Goal: Task Accomplishment & Management: Use online tool/utility

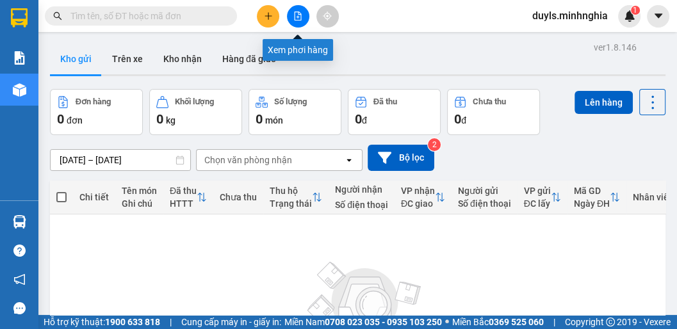
click at [297, 19] on icon "file-add" at bounding box center [297, 16] width 9 height 9
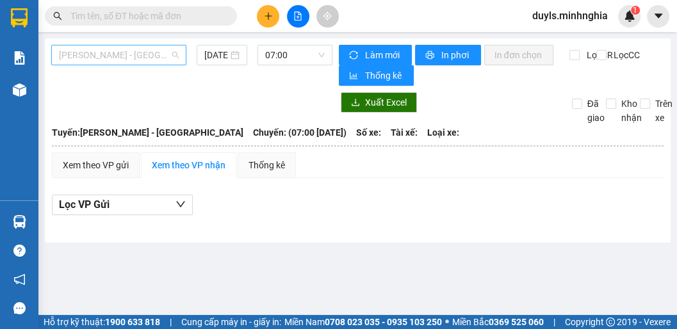
click at [135, 58] on span "Phan Rí - Sài Gòn" at bounding box center [119, 54] width 120 height 19
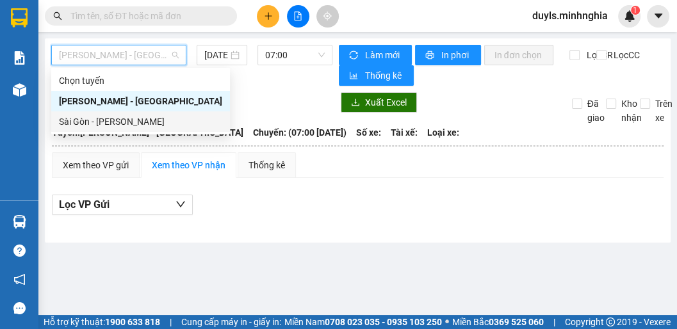
click at [110, 113] on div "Sài Gòn - Phan Rí" at bounding box center [140, 121] width 179 height 20
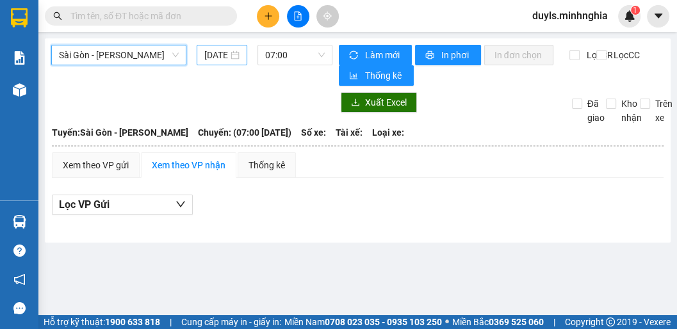
click at [215, 58] on input "12/10/2025" at bounding box center [216, 55] width 24 height 14
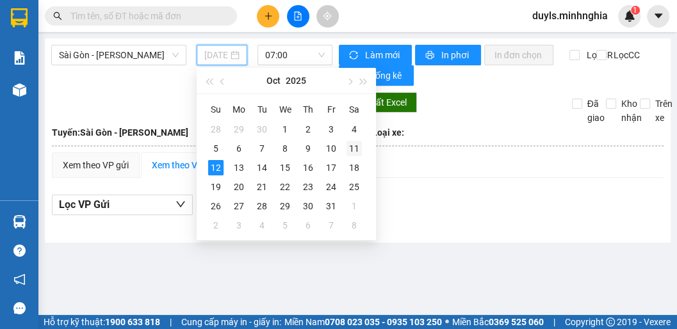
click at [357, 150] on div "11" at bounding box center [353, 148] width 15 height 15
type input "11/10/2025"
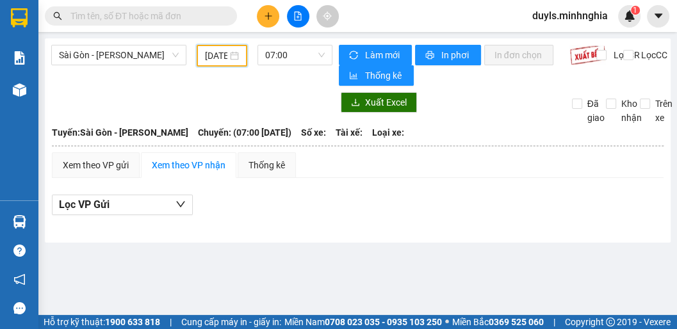
click at [293, 70] on div "Sài Gòn - Phan Rí 11/10/2025 07:00" at bounding box center [191, 65] width 281 height 41
click at [295, 56] on span "07:00" at bounding box center [295, 54] width 60 height 19
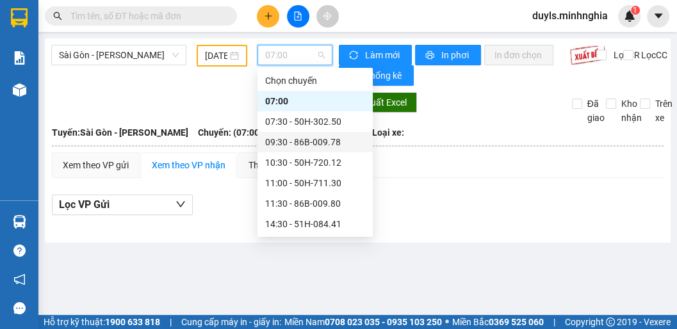
scroll to position [51, 0]
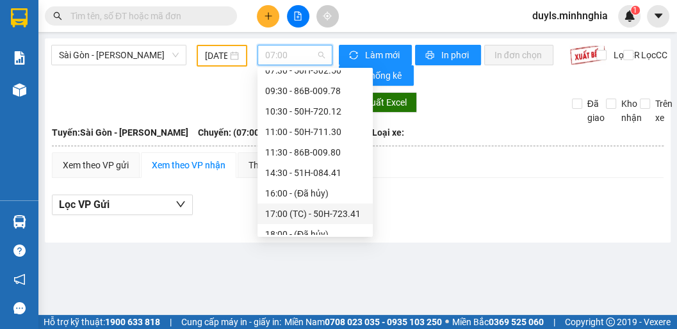
click at [323, 215] on div "17:00 (TC) - 50H-723.41" at bounding box center [315, 214] width 100 height 14
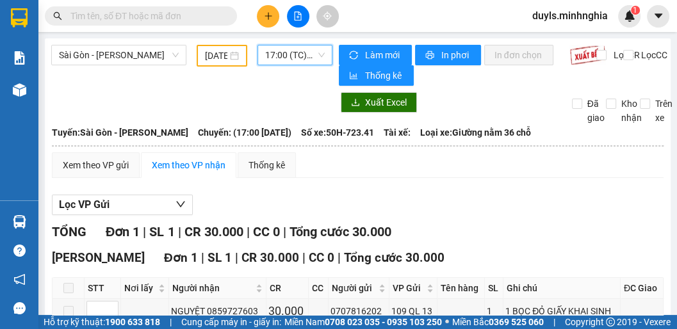
click at [287, 60] on span "17:00 (TC) - 50H-723.41" at bounding box center [295, 54] width 60 height 19
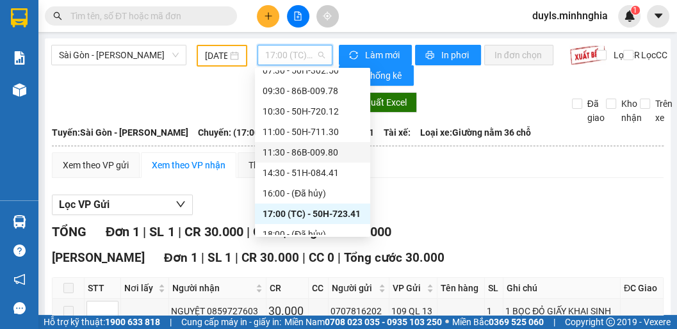
scroll to position [102, 0]
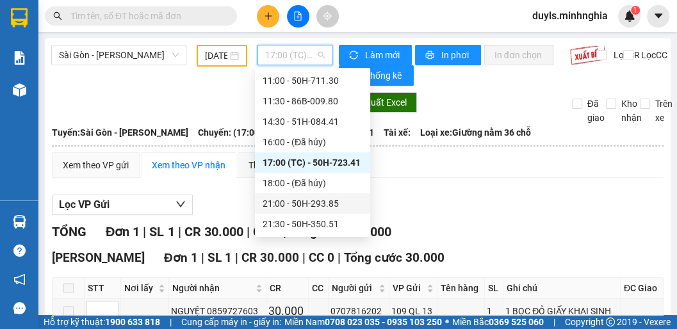
click at [325, 210] on div "21:00 - 50H-293.85" at bounding box center [313, 204] width 100 height 14
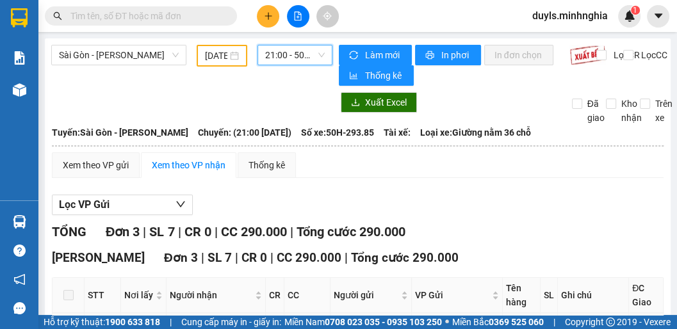
click at [278, 57] on span "21:00 - 50H-293.85" at bounding box center [295, 54] width 60 height 19
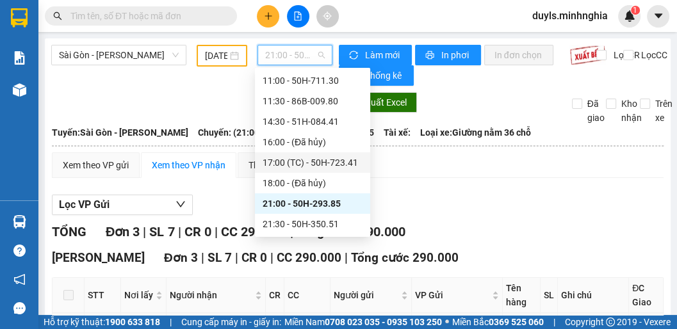
scroll to position [123, 0]
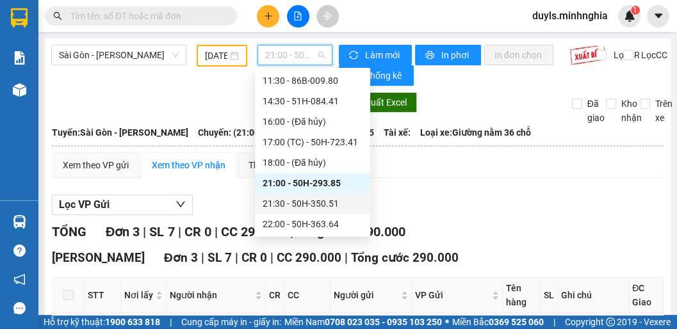
click at [329, 202] on div "21:30 - 50H-350.51" at bounding box center [313, 204] width 100 height 14
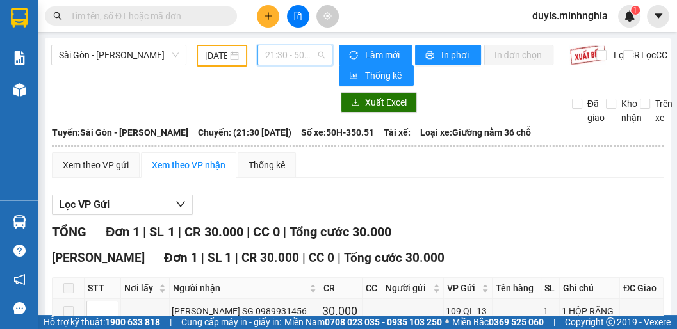
click at [288, 54] on span "21:30 - 50H-350.51" at bounding box center [295, 54] width 60 height 19
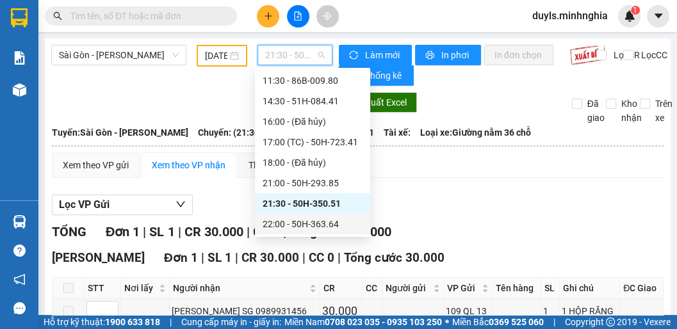
click at [329, 218] on div "22:00 - 50H-363.64" at bounding box center [313, 224] width 100 height 14
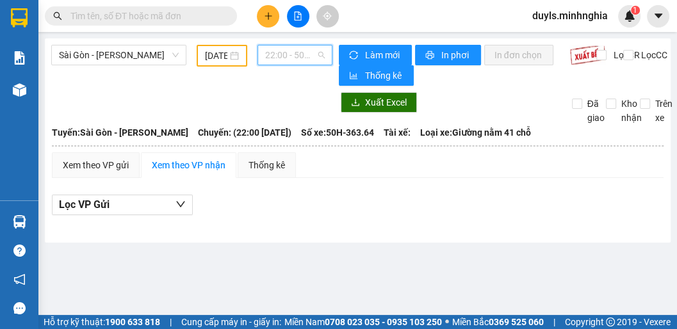
click at [300, 56] on span "22:00 - 50H-363.64" at bounding box center [295, 54] width 60 height 19
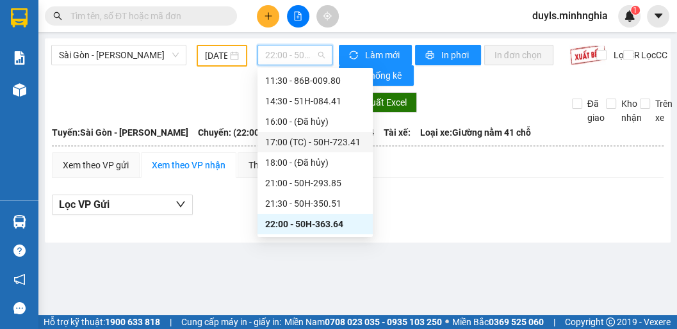
click at [309, 141] on div "17:00 (TC) - 50H-723.41" at bounding box center [315, 142] width 100 height 14
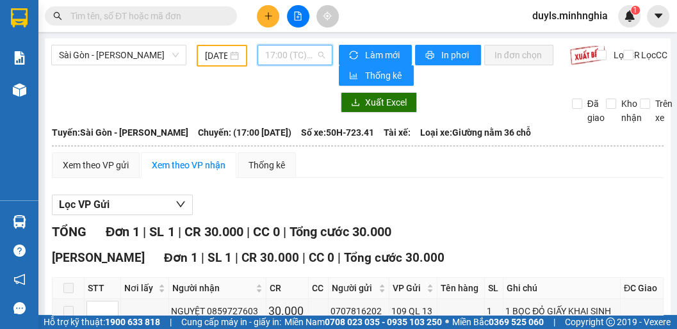
click at [289, 57] on span "17:00 (TC) - 50H-723.41" at bounding box center [295, 54] width 60 height 19
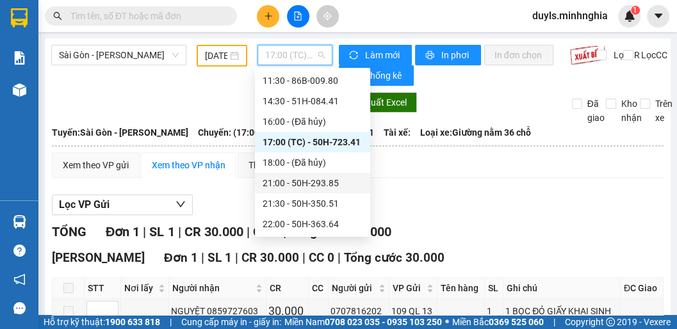
click at [320, 184] on div "21:00 - 50H-293.85" at bounding box center [313, 183] width 100 height 14
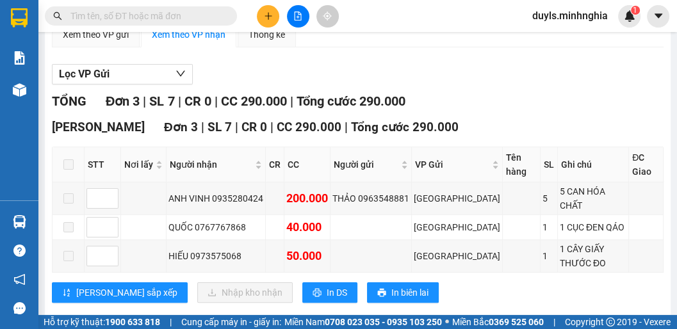
scroll to position [28, 0]
